Goal: Task Accomplishment & Management: Manage account settings

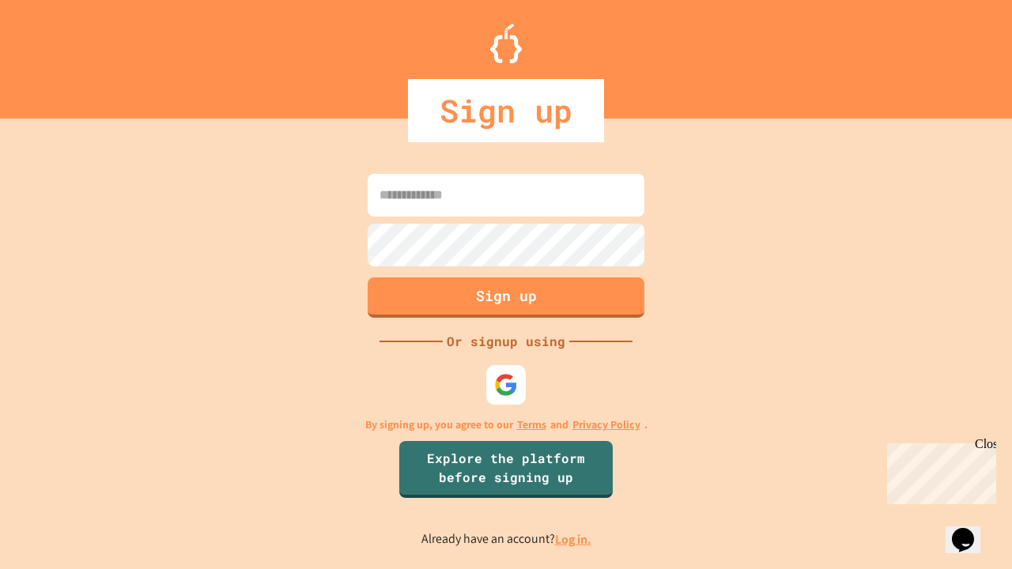
click at [574, 539] on link "Log in." at bounding box center [573, 540] width 36 height 17
